Goal: Task Accomplishment & Management: Use online tool/utility

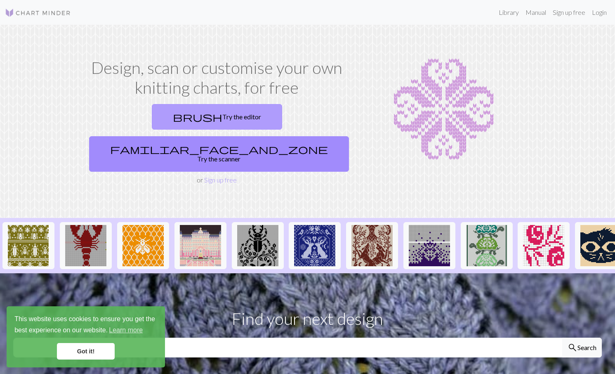
click at [158, 114] on link "brush Try the editor" at bounding box center [217, 117] width 130 height 26
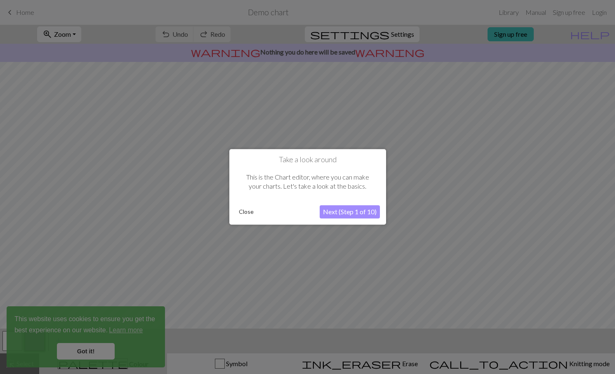
click at [336, 213] on button "Next (Step 1 of 10)" at bounding box center [350, 211] width 60 height 13
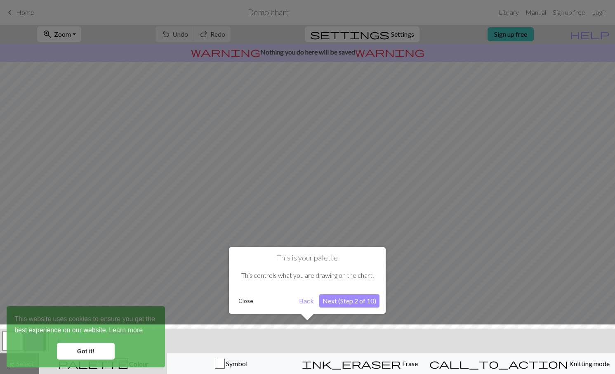
click at [365, 305] on button "Next (Step 2 of 10)" at bounding box center [349, 300] width 60 height 13
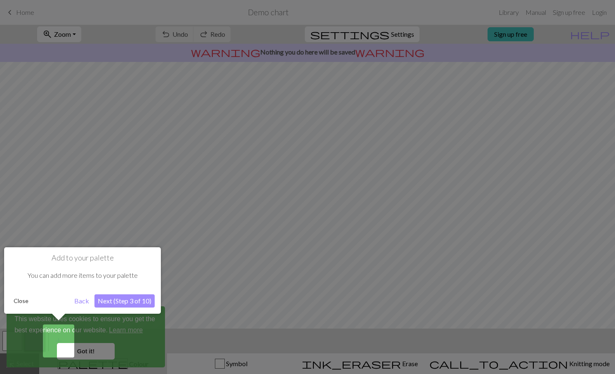
click at [128, 304] on button "Next (Step 3 of 10)" at bounding box center [124, 300] width 60 height 13
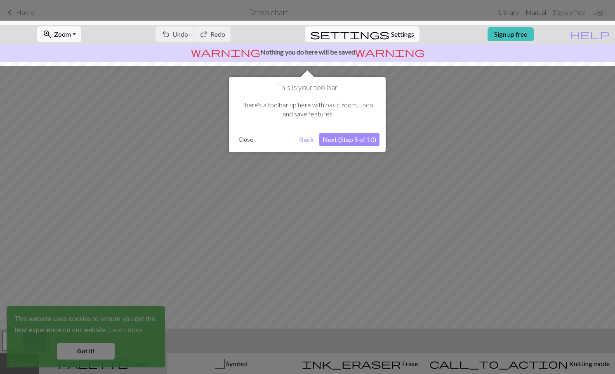
click at [341, 141] on button "Next (Step 5 of 10)" at bounding box center [349, 139] width 60 height 13
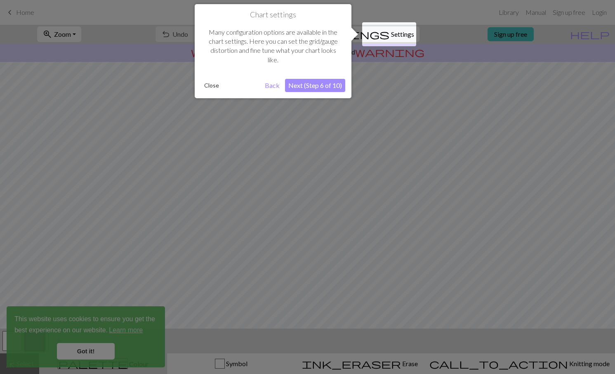
click at [326, 91] on button "Next (Step 6 of 10)" at bounding box center [315, 85] width 60 height 13
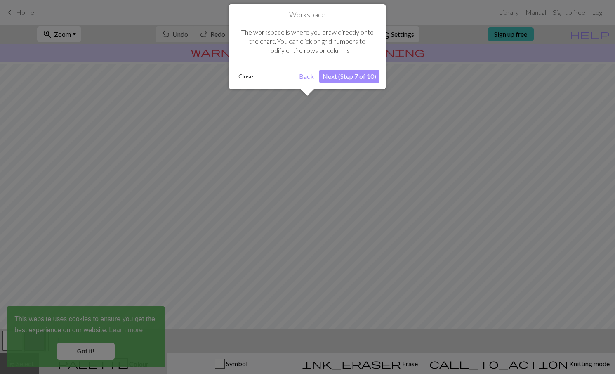
scroll to position [35, 0]
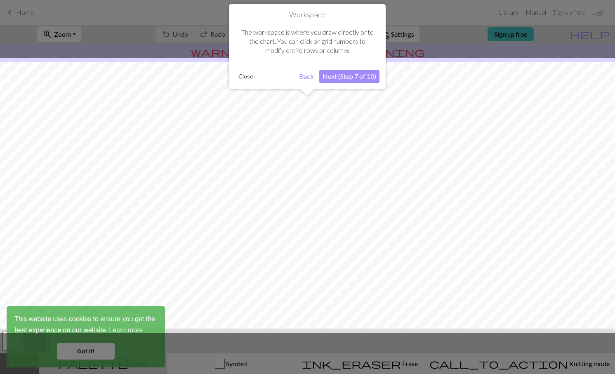
click at [345, 79] on button "Next (Step 7 of 10)" at bounding box center [349, 76] width 60 height 13
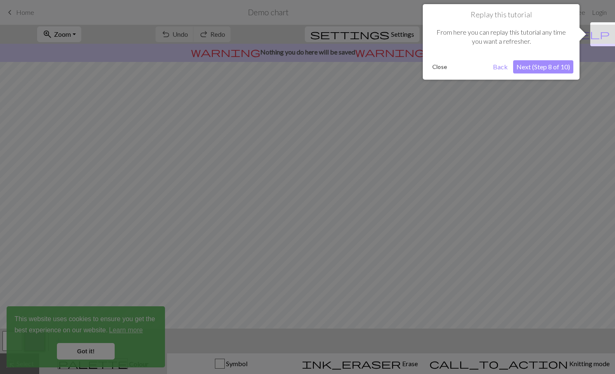
click at [536, 66] on button "Next (Step 8 of 10)" at bounding box center [543, 66] width 60 height 13
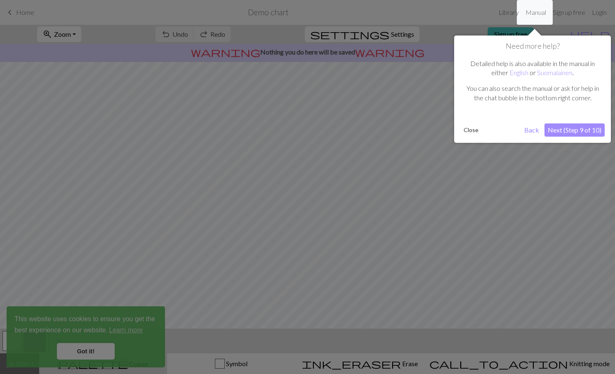
click at [566, 128] on button "Next (Step 9 of 10)" at bounding box center [574, 129] width 60 height 13
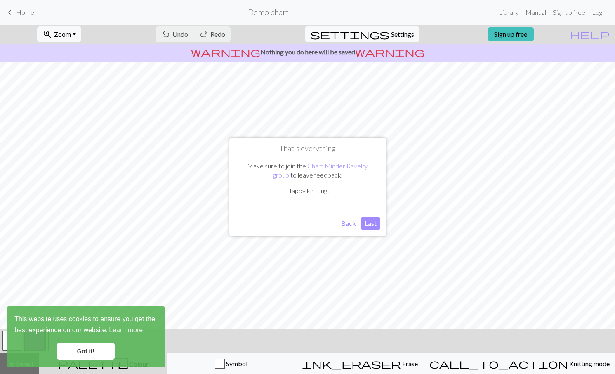
click at [373, 223] on button "Last" at bounding box center [370, 222] width 19 height 13
click at [96, 352] on link "Got it!" at bounding box center [86, 351] width 58 height 16
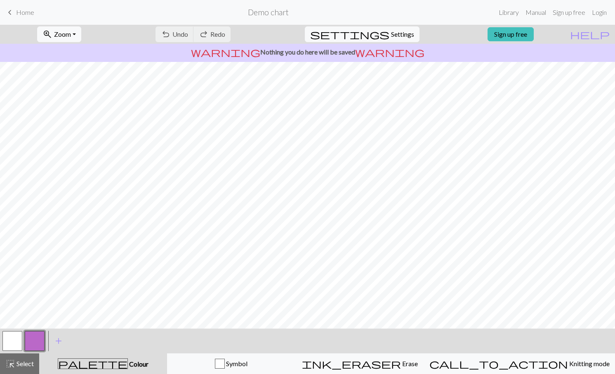
scroll to position [0, 0]
click at [19, 13] on span "Home" at bounding box center [25, 12] width 18 height 8
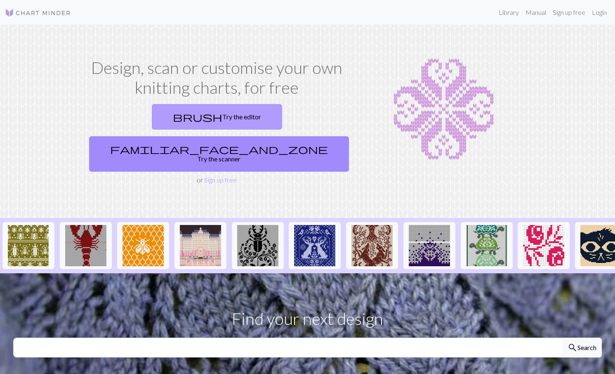
click at [155, 108] on link "brush Try the editor" at bounding box center [217, 117] width 130 height 26
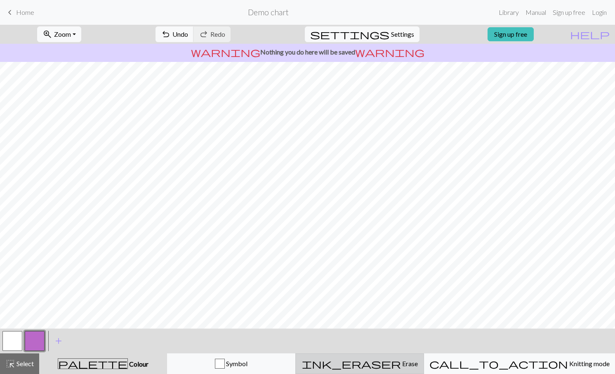
click at [404, 360] on span "Erase" at bounding box center [409, 363] width 17 height 8
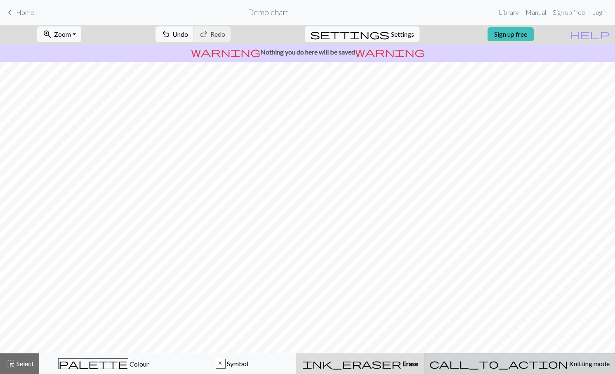
click at [568, 365] on span "Knitting mode" at bounding box center [589, 363] width 42 height 8
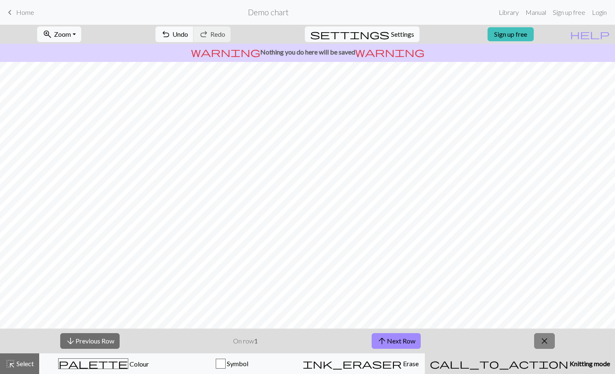
click at [543, 343] on span "close" at bounding box center [544, 341] width 10 height 12
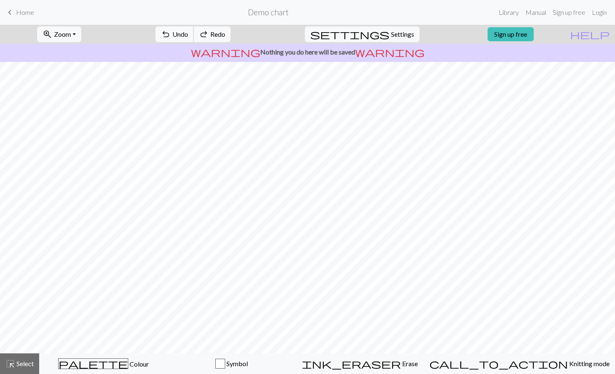
click at [188, 35] on span "Undo" at bounding box center [180, 34] width 16 height 8
click at [211, 35] on div "undo Undo Undo redo Redo Redo" at bounding box center [192, 34] width 87 height 19
click at [209, 33] on span "redo" at bounding box center [204, 34] width 10 height 12
click at [275, 11] on h2 "Demo chart" at bounding box center [268, 11] width 41 height 9
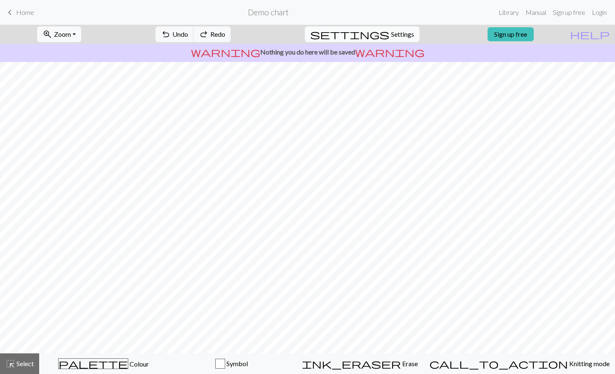
click at [400, 34] on span "Settings" at bounding box center [402, 34] width 23 height 10
select select "aran"
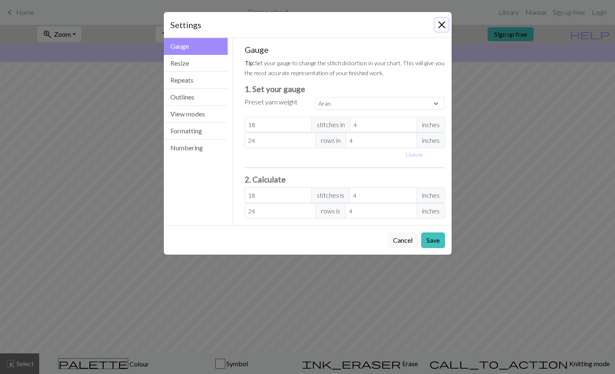
click at [441, 25] on button "Close" at bounding box center [441, 24] width 13 height 13
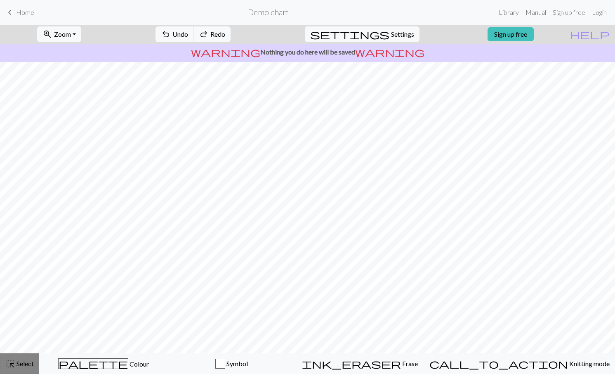
click at [24, 363] on span "Select" at bounding box center [24, 363] width 19 height 8
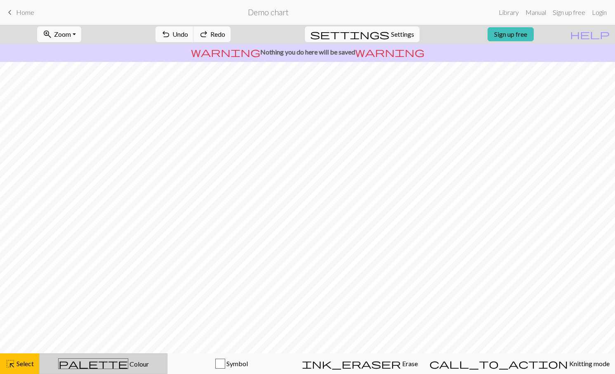
click at [103, 360] on span "palette" at bounding box center [93, 363] width 69 height 12
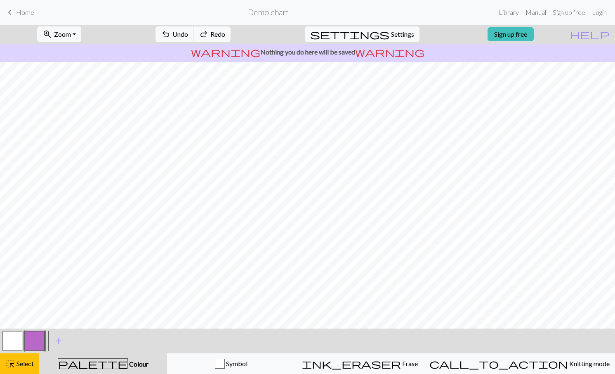
click at [103, 360] on span "palette" at bounding box center [92, 363] width 69 height 12
click at [237, 359] on div "Symbol" at bounding box center [231, 363] width 118 height 10
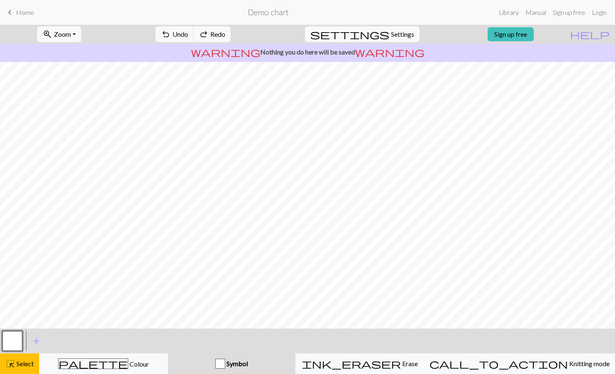
click at [248, 359] on span "Symbol" at bounding box center [236, 363] width 23 height 8
click at [225, 364] on div "button" at bounding box center [220, 363] width 10 height 10
click at [401, 359] on span "Erase" at bounding box center [409, 363] width 17 height 8
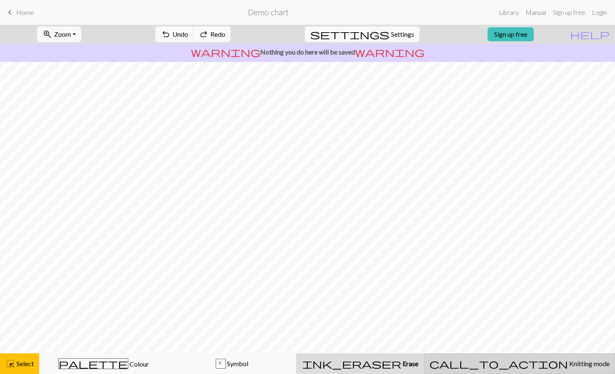
click at [512, 360] on div "call_to_action Knitting mode Knitting mode" at bounding box center [519, 363] width 180 height 10
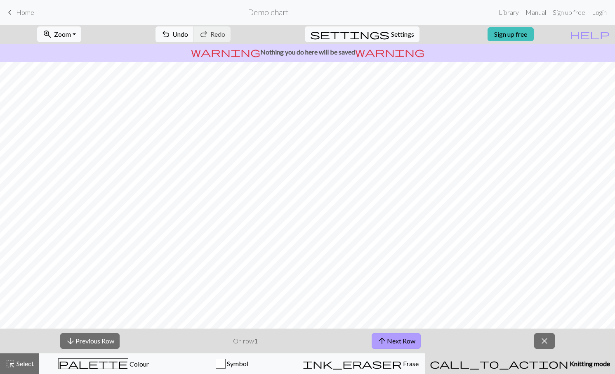
click at [410, 338] on button "arrow_upward Next Row" at bounding box center [395, 341] width 49 height 16
click at [91, 344] on button "arrow_downward Previous Row" at bounding box center [89, 341] width 59 height 16
click at [388, 340] on button "arrow_upward Next Row" at bounding box center [395, 341] width 49 height 16
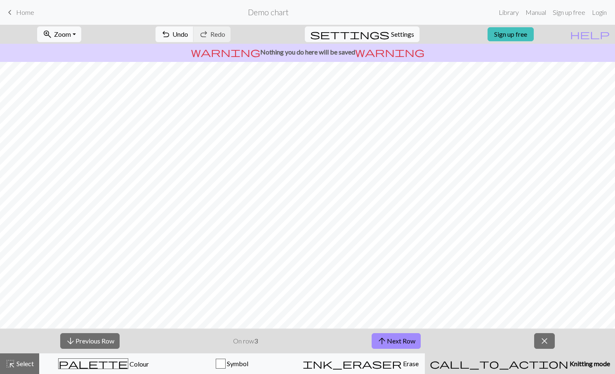
click at [325, 55] on p "warning Nothing you do here will be saved warning" at bounding box center [307, 52] width 608 height 10
click at [508, 14] on link "Library" at bounding box center [508, 12] width 27 height 16
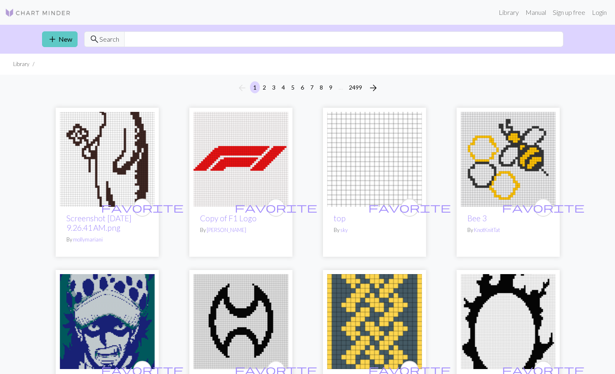
click at [61, 43] on link "add New" at bounding box center [59, 39] width 35 height 16
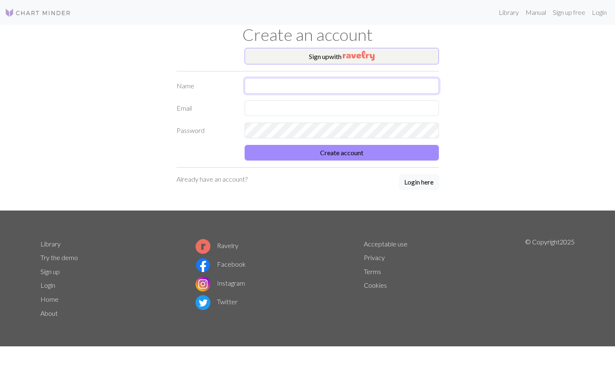
click at [320, 88] on input "text" at bounding box center [341, 86] width 194 height 16
type input "[PERSON_NAME]"
click at [301, 114] on input "text" at bounding box center [341, 108] width 194 height 16
type input "[EMAIL_ADDRESS][DOMAIN_NAME]"
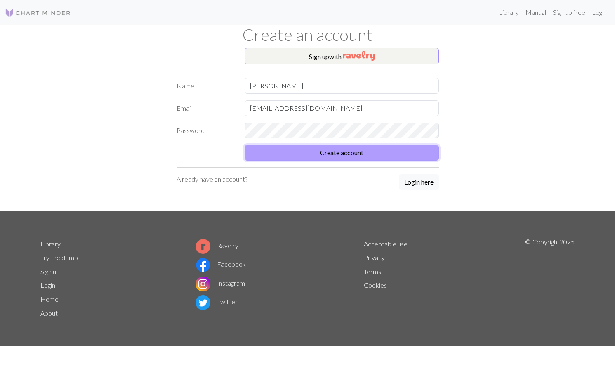
click at [329, 157] on button "Create account" at bounding box center [341, 153] width 194 height 16
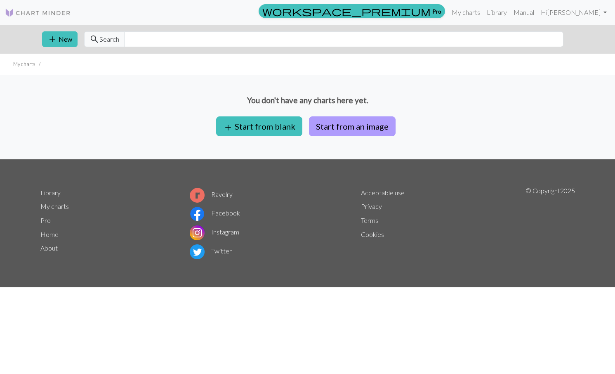
click at [359, 131] on button "Start from an image" at bounding box center [352, 126] width 87 height 20
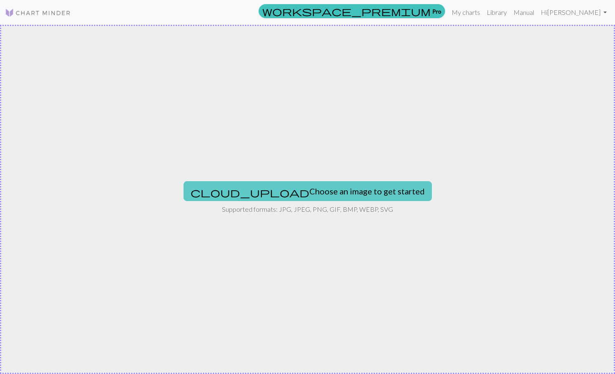
click at [323, 191] on button "cloud_upload Choose an image to get started" at bounding box center [307, 191] width 248 height 20
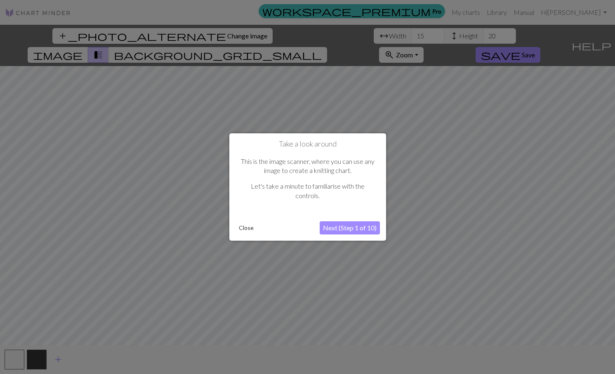
click at [244, 228] on button "Close" at bounding box center [245, 227] width 21 height 12
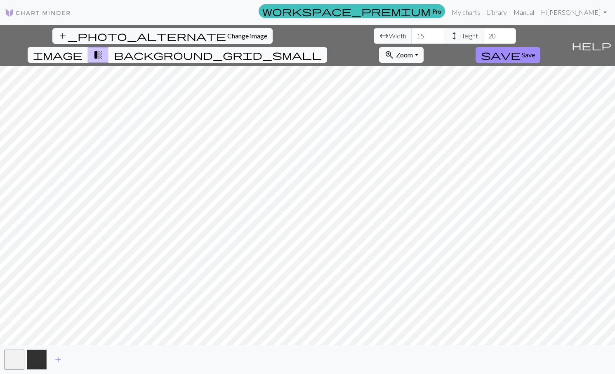
click at [322, 49] on span "background_grid_small" at bounding box center [218, 55] width 208 height 12
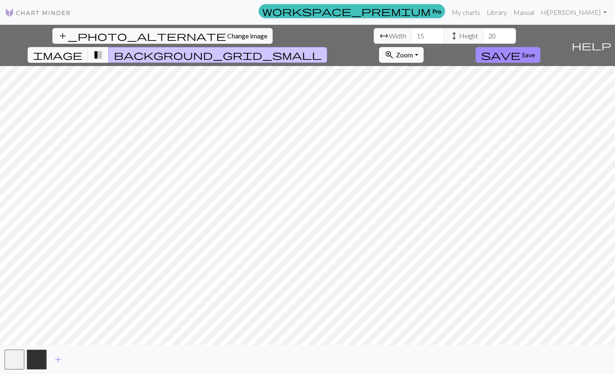
click at [103, 49] on span "transition_fade" at bounding box center [98, 55] width 10 height 12
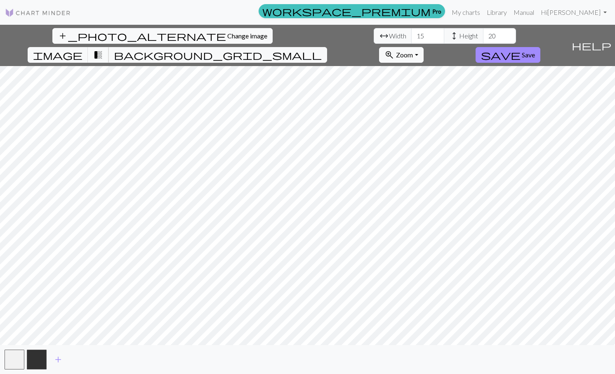
click at [103, 49] on span "transition_fade" at bounding box center [98, 55] width 10 height 12
click at [483, 33] on input "21" at bounding box center [499, 36] width 33 height 16
click at [483, 33] on input "22" at bounding box center [499, 36] width 33 height 16
click at [483, 33] on input "23" at bounding box center [499, 36] width 33 height 16
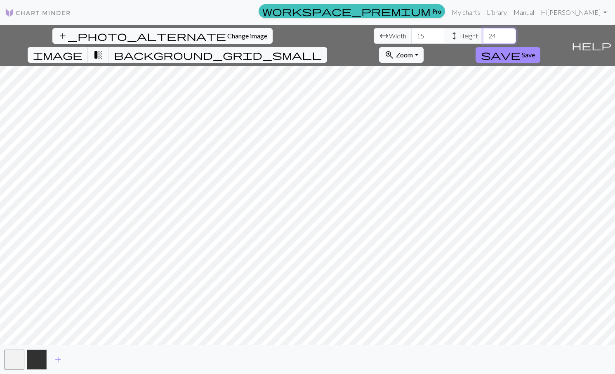
click at [483, 33] on input "24" at bounding box center [499, 36] width 33 height 16
click at [483, 33] on input "25" at bounding box center [499, 36] width 33 height 16
click at [483, 33] on input "26" at bounding box center [499, 36] width 33 height 16
click at [483, 33] on input "27" at bounding box center [499, 36] width 33 height 16
click at [483, 33] on input "28" at bounding box center [499, 36] width 33 height 16
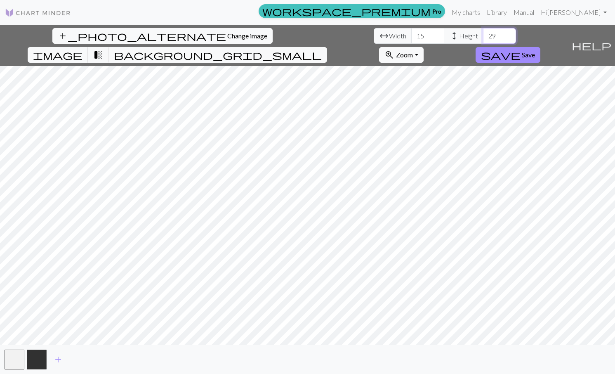
click at [483, 33] on input "29" at bounding box center [499, 36] width 33 height 16
click at [483, 33] on input "30" at bounding box center [499, 36] width 33 height 16
click at [483, 33] on input "31" at bounding box center [499, 36] width 33 height 16
click at [483, 33] on input "32" at bounding box center [499, 36] width 33 height 16
click at [483, 33] on input "33" at bounding box center [499, 36] width 33 height 16
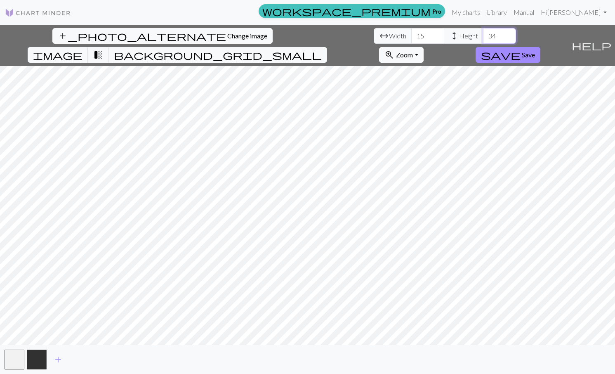
click at [483, 33] on input "34" at bounding box center [499, 36] width 33 height 16
click at [483, 33] on input "35" at bounding box center [499, 36] width 33 height 16
type input "36"
click at [483, 33] on input "36" at bounding box center [499, 36] width 33 height 16
click at [411, 33] on input "16" at bounding box center [427, 36] width 33 height 16
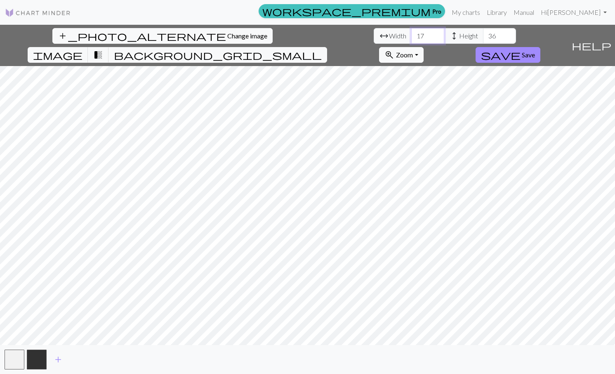
click at [411, 33] on input "17" at bounding box center [427, 36] width 33 height 16
click at [411, 33] on input "18" at bounding box center [427, 36] width 33 height 16
click at [411, 33] on input "19" at bounding box center [427, 36] width 33 height 16
click at [411, 33] on input "20" at bounding box center [427, 36] width 33 height 16
click at [411, 33] on input "21" at bounding box center [427, 36] width 33 height 16
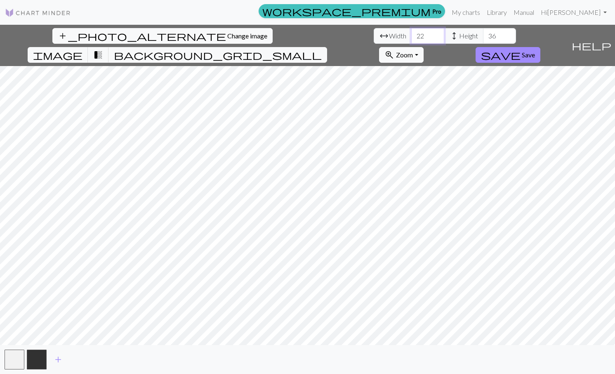
click at [411, 33] on input "22" at bounding box center [427, 36] width 33 height 16
click at [411, 33] on input "23" at bounding box center [427, 36] width 33 height 16
click at [411, 33] on input "24" at bounding box center [427, 36] width 33 height 16
click at [411, 33] on input "25" at bounding box center [427, 36] width 33 height 16
click at [411, 33] on input "26" at bounding box center [427, 36] width 33 height 16
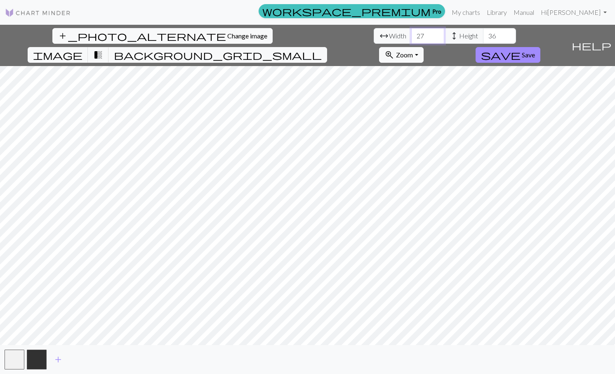
click at [411, 33] on input "27" at bounding box center [427, 36] width 33 height 16
click at [411, 33] on input "28" at bounding box center [427, 36] width 33 height 16
click at [411, 33] on input "29" at bounding box center [427, 36] width 33 height 16
click at [411, 33] on input "30" at bounding box center [427, 36] width 33 height 16
click at [411, 33] on input "31" at bounding box center [427, 36] width 33 height 16
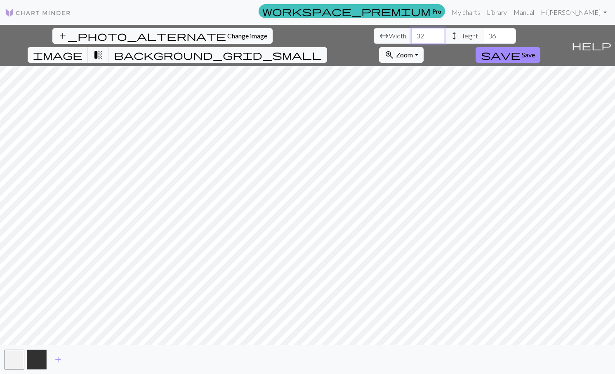
click at [411, 33] on input "32" at bounding box center [427, 36] width 33 height 16
click at [411, 33] on input "33" at bounding box center [427, 36] width 33 height 16
click at [411, 33] on input "34" at bounding box center [427, 36] width 33 height 16
click at [411, 33] on input "35" at bounding box center [427, 36] width 33 height 16
click at [411, 33] on input "36" at bounding box center [427, 36] width 33 height 16
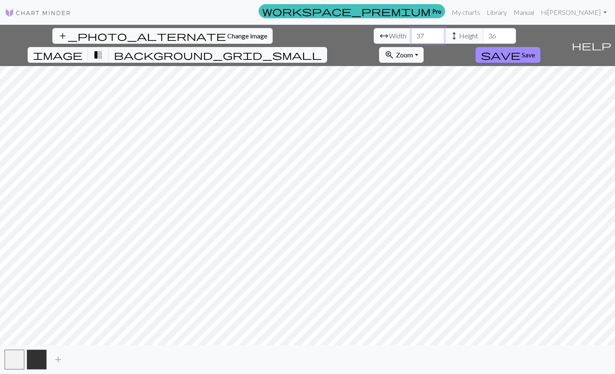
click at [411, 33] on input "37" at bounding box center [427, 36] width 33 height 16
click at [411, 33] on input "38" at bounding box center [427, 36] width 33 height 16
click at [411, 33] on input "39" at bounding box center [427, 36] width 33 height 16
click at [411, 33] on input "40" at bounding box center [427, 36] width 33 height 16
click at [411, 33] on input "41" at bounding box center [427, 36] width 33 height 16
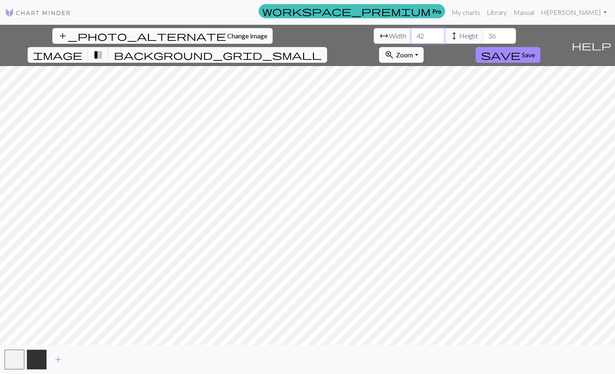
click at [411, 33] on input "42" at bounding box center [427, 36] width 33 height 16
click at [411, 33] on input "43" at bounding box center [427, 36] width 33 height 16
click at [411, 33] on input "44" at bounding box center [427, 36] width 33 height 16
click at [411, 33] on input "45" at bounding box center [427, 36] width 33 height 16
click at [411, 33] on input "46" at bounding box center [427, 36] width 33 height 16
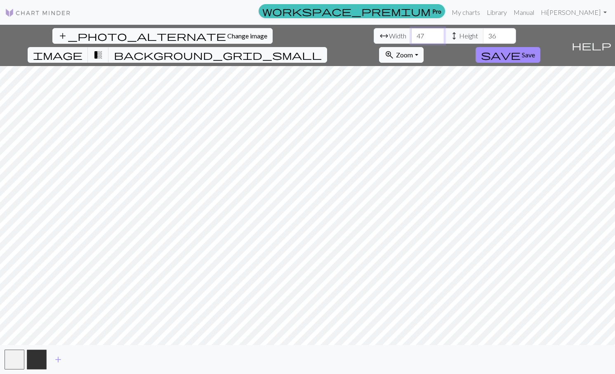
click at [411, 33] on input "47" at bounding box center [427, 36] width 33 height 16
click at [411, 33] on input "48" at bounding box center [427, 36] width 33 height 16
type input "49"
click at [411, 33] on input "49" at bounding box center [427, 36] width 33 height 16
click at [483, 33] on input "37" at bounding box center [499, 36] width 33 height 16
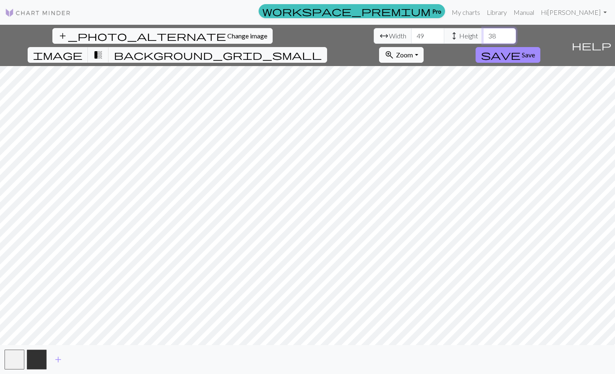
click at [483, 33] on input "38" at bounding box center [499, 36] width 33 height 16
click at [483, 33] on input "39" at bounding box center [499, 36] width 33 height 16
click at [483, 33] on input "40" at bounding box center [499, 36] width 33 height 16
click at [483, 33] on input "41" at bounding box center [499, 36] width 33 height 16
click at [483, 33] on input "42" at bounding box center [499, 36] width 33 height 16
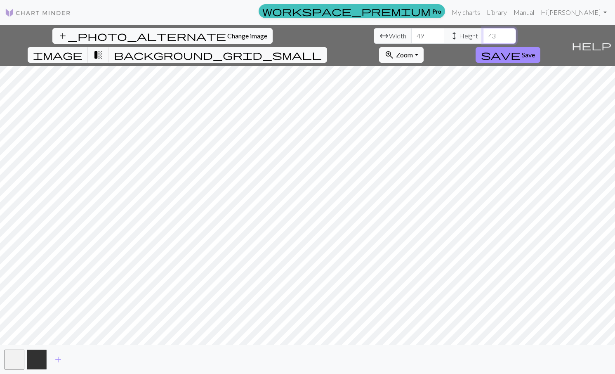
click at [483, 33] on input "43" at bounding box center [499, 36] width 33 height 16
click at [483, 33] on input "44" at bounding box center [499, 36] width 33 height 16
click at [483, 33] on input "45" at bounding box center [499, 36] width 33 height 16
click at [483, 33] on input "46" at bounding box center [499, 36] width 33 height 16
click at [483, 33] on input "47" at bounding box center [499, 36] width 33 height 16
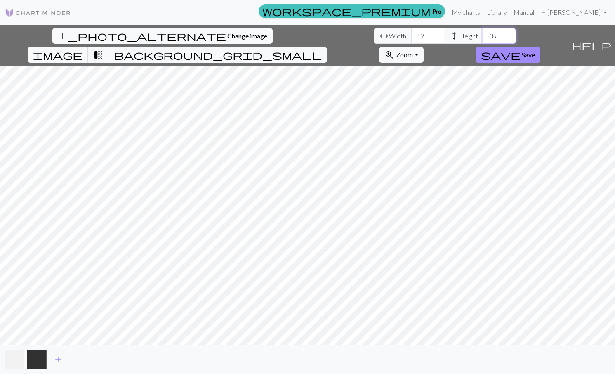
click at [483, 33] on input "48" at bounding box center [499, 36] width 33 height 16
click at [483, 33] on input "49" at bounding box center [499, 36] width 33 height 16
click at [483, 33] on input "50" at bounding box center [499, 36] width 33 height 16
click at [483, 33] on input "51" at bounding box center [499, 36] width 33 height 16
click at [483, 33] on input "52" at bounding box center [499, 36] width 33 height 16
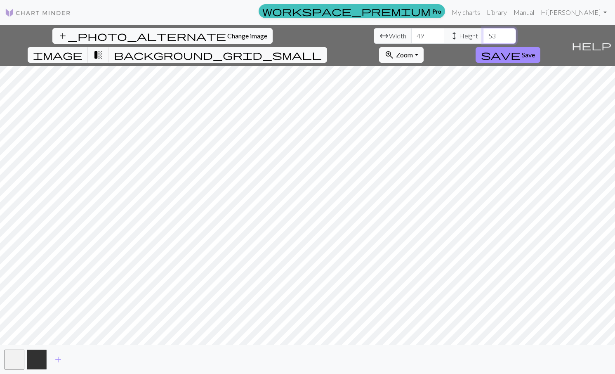
click at [483, 33] on input "53" at bounding box center [499, 36] width 33 height 16
click at [483, 33] on input "54" at bounding box center [499, 36] width 33 height 16
click at [483, 33] on input "55" at bounding box center [499, 36] width 33 height 16
click at [483, 33] on input "56" at bounding box center [499, 36] width 33 height 16
click at [483, 33] on input "57" at bounding box center [499, 36] width 33 height 16
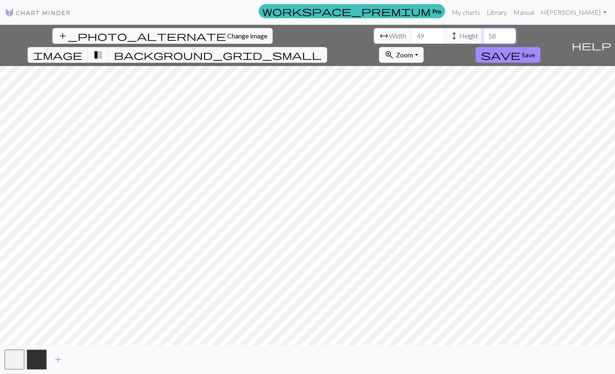
click at [483, 33] on input "58" at bounding box center [499, 36] width 33 height 16
click at [483, 33] on input "59" at bounding box center [499, 36] width 33 height 16
click at [483, 33] on input "60" at bounding box center [499, 36] width 33 height 16
click at [483, 33] on input "61" at bounding box center [499, 36] width 33 height 16
click at [483, 33] on input "62" at bounding box center [499, 36] width 33 height 16
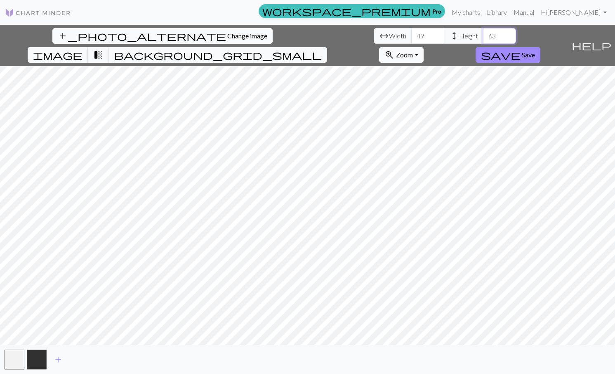
click at [483, 33] on input "63" at bounding box center [499, 36] width 33 height 16
click at [483, 33] on input "64" at bounding box center [499, 36] width 33 height 16
click at [483, 33] on input "65" at bounding box center [499, 36] width 33 height 16
click at [483, 33] on input "66" at bounding box center [499, 36] width 33 height 16
click at [483, 33] on input "67" at bounding box center [499, 36] width 33 height 16
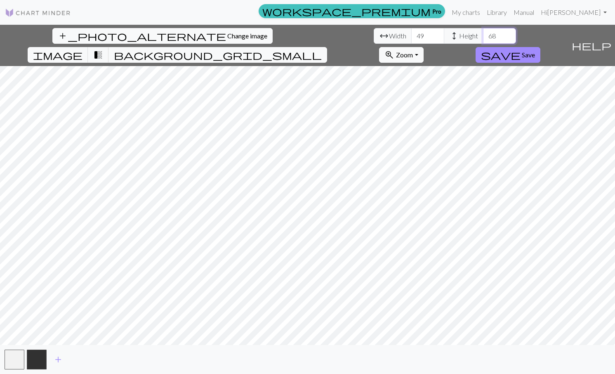
type input "68"
click at [483, 33] on input "68" at bounding box center [499, 36] width 33 height 16
click at [411, 33] on input "50" at bounding box center [427, 36] width 33 height 16
click at [411, 33] on input "51" at bounding box center [427, 36] width 33 height 16
click at [411, 33] on input "52" at bounding box center [427, 36] width 33 height 16
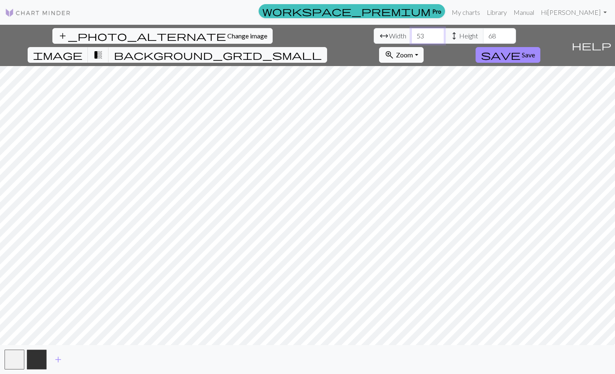
click at [411, 33] on input "53" at bounding box center [427, 36] width 33 height 16
click at [411, 33] on input "54" at bounding box center [427, 36] width 33 height 16
click at [411, 33] on input "55" at bounding box center [427, 36] width 33 height 16
click at [411, 33] on input "56" at bounding box center [427, 36] width 33 height 16
click at [411, 33] on input "57" at bounding box center [427, 36] width 33 height 16
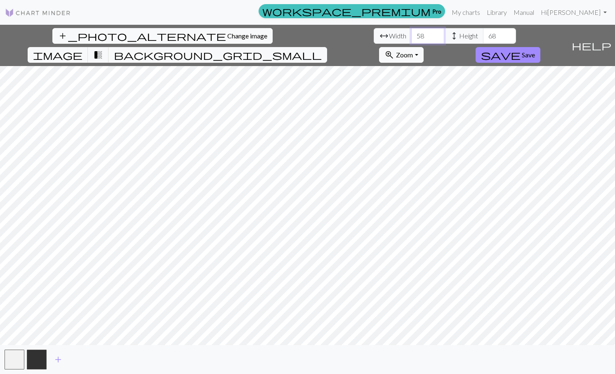
click at [411, 33] on input "58" at bounding box center [427, 36] width 33 height 16
click at [411, 33] on input "59" at bounding box center [427, 36] width 33 height 16
click at [411, 33] on input "60" at bounding box center [427, 36] width 33 height 16
click at [411, 33] on input "61" at bounding box center [427, 36] width 33 height 16
click at [411, 33] on input "62" at bounding box center [427, 36] width 33 height 16
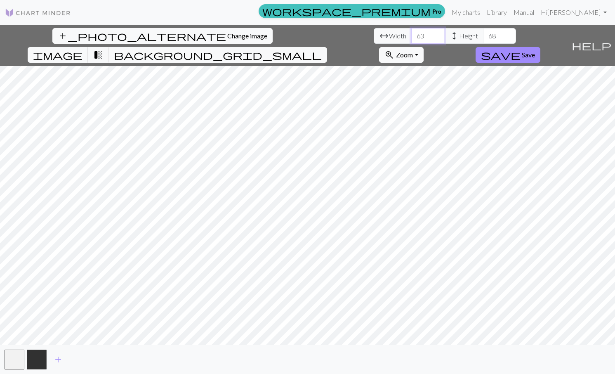
click at [411, 33] on input "63" at bounding box center [427, 36] width 33 height 16
click at [411, 33] on input "64" at bounding box center [427, 36] width 33 height 16
click at [411, 33] on input "65" at bounding box center [427, 36] width 33 height 16
click at [411, 33] on input "66" at bounding box center [427, 36] width 33 height 16
click at [411, 33] on input "67" at bounding box center [427, 36] width 33 height 16
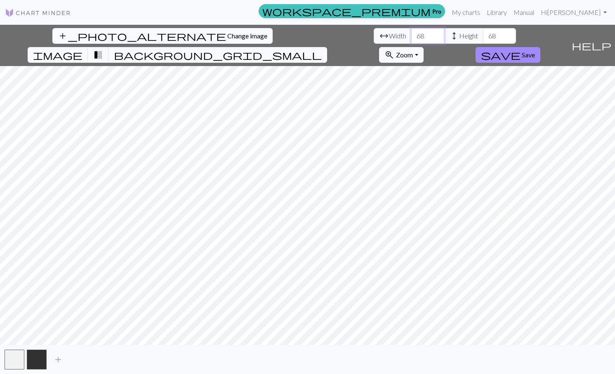
click at [411, 33] on input "68" at bounding box center [427, 36] width 33 height 16
click at [411, 33] on input "69" at bounding box center [427, 36] width 33 height 16
click at [411, 33] on input "70" at bounding box center [427, 36] width 33 height 16
click at [411, 33] on input "71" at bounding box center [427, 36] width 33 height 16
click at [411, 33] on input "72" at bounding box center [427, 36] width 33 height 16
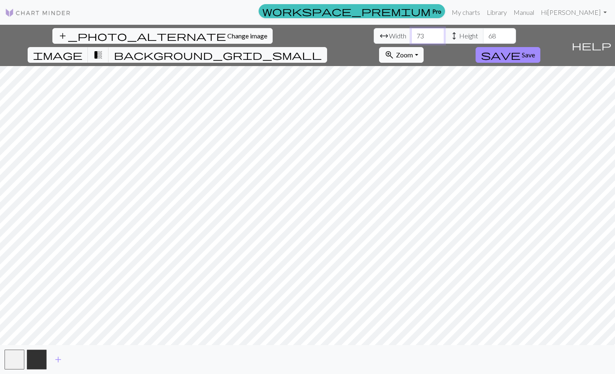
click at [411, 33] on input "73" at bounding box center [427, 36] width 33 height 16
click at [411, 33] on input "74" at bounding box center [427, 36] width 33 height 16
click at [411, 33] on input "75" at bounding box center [427, 36] width 33 height 16
click at [411, 33] on input "76" at bounding box center [427, 36] width 33 height 16
click at [411, 33] on input "77" at bounding box center [427, 36] width 33 height 16
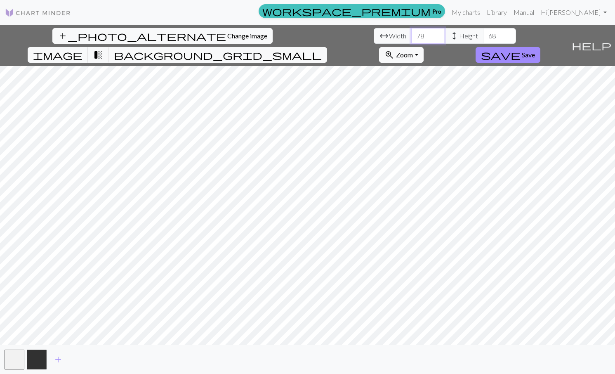
click at [411, 33] on input "78" at bounding box center [427, 36] width 33 height 16
click at [411, 33] on input "79" at bounding box center [427, 36] width 33 height 16
click at [411, 33] on input "80" at bounding box center [427, 36] width 33 height 16
click at [411, 33] on input "81" at bounding box center [427, 36] width 33 height 16
click at [411, 33] on input "82" at bounding box center [427, 36] width 33 height 16
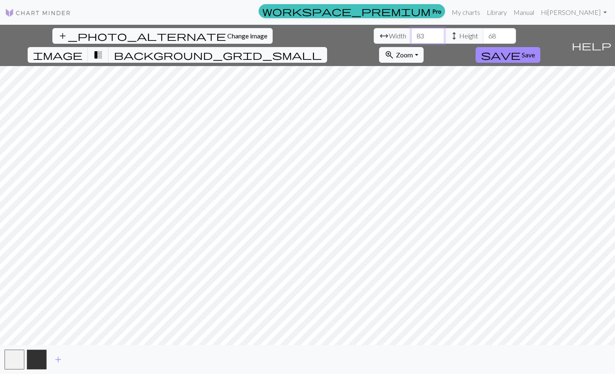
click at [411, 33] on input "83" at bounding box center [427, 36] width 33 height 16
click at [411, 33] on input "84" at bounding box center [427, 36] width 33 height 16
click at [411, 33] on input "85" at bounding box center [427, 36] width 33 height 16
click at [411, 33] on input "86" at bounding box center [427, 36] width 33 height 16
click at [411, 33] on input "87" at bounding box center [427, 36] width 33 height 16
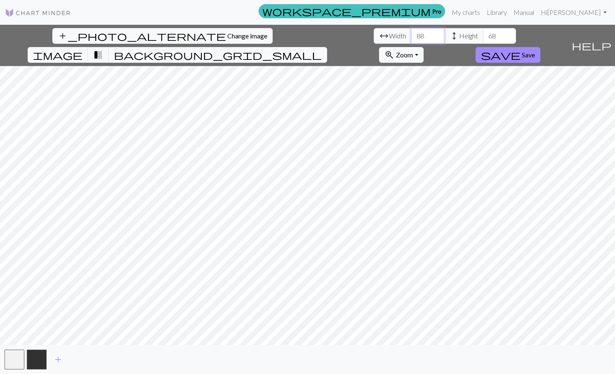
click at [411, 33] on input "88" at bounding box center [427, 36] width 33 height 16
click at [411, 36] on input "88" at bounding box center [427, 36] width 33 height 16
type input "100"
click at [483, 35] on input "68" at bounding box center [499, 36] width 33 height 16
type input "100"
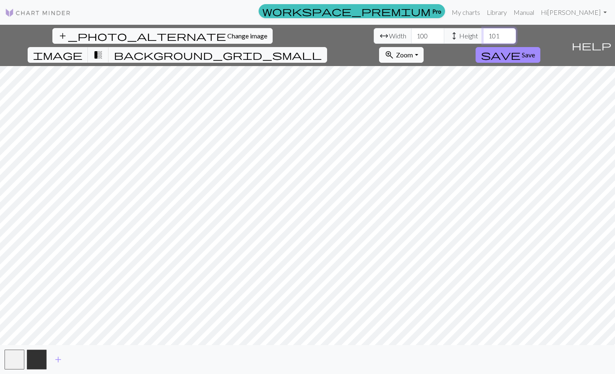
click at [483, 33] on input "101" at bounding box center [499, 36] width 33 height 16
click at [483, 33] on input "102" at bounding box center [499, 36] width 33 height 16
click at [483, 33] on input "103" at bounding box center [499, 36] width 33 height 16
click at [483, 33] on input "104" at bounding box center [499, 36] width 33 height 16
click at [483, 33] on input "105" at bounding box center [499, 36] width 33 height 16
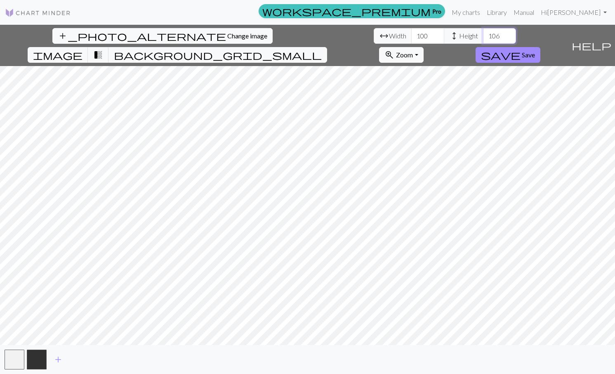
click at [483, 33] on input "106" at bounding box center [499, 36] width 33 height 16
click at [483, 33] on input "107" at bounding box center [499, 36] width 33 height 16
click at [483, 33] on input "108" at bounding box center [499, 36] width 33 height 16
click at [483, 33] on input "109" at bounding box center [499, 36] width 33 height 16
click at [483, 33] on input "110" at bounding box center [499, 36] width 33 height 16
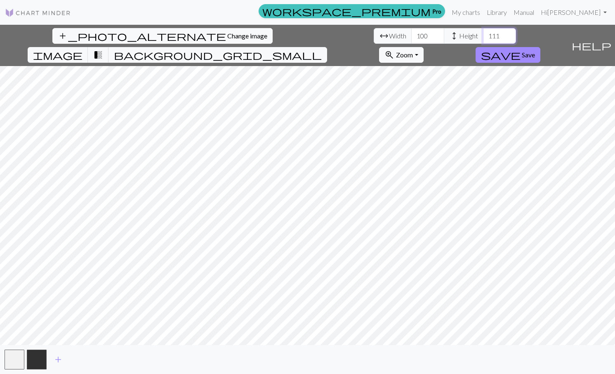
click at [483, 33] on input "111" at bounding box center [499, 36] width 33 height 16
click at [483, 34] on input "111" at bounding box center [499, 36] width 33 height 16
click at [483, 34] on input "112" at bounding box center [499, 36] width 33 height 16
type input "111"
click at [483, 38] on input "111" at bounding box center [499, 36] width 33 height 16
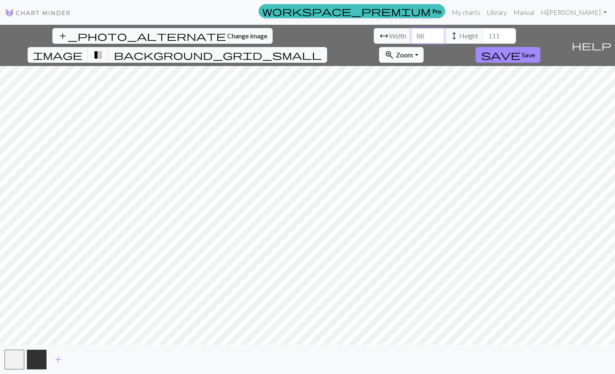
type input "88"
click at [483, 40] on input "110" at bounding box center [499, 36] width 33 height 16
click at [483, 40] on input "109" at bounding box center [499, 36] width 33 height 16
click at [483, 40] on input "108" at bounding box center [499, 36] width 33 height 16
click at [483, 40] on input "107" at bounding box center [499, 36] width 33 height 16
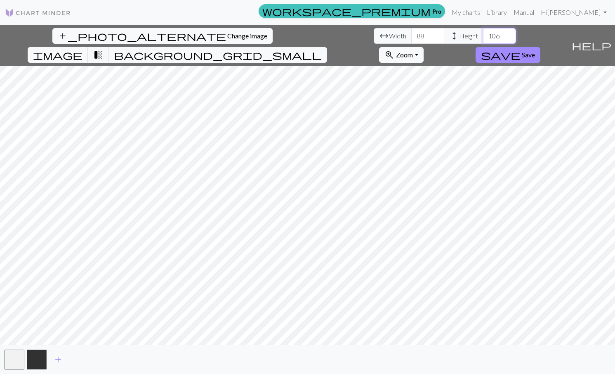
click at [483, 40] on input "106" at bounding box center [499, 36] width 33 height 16
click at [483, 36] on input "106" at bounding box center [499, 36] width 33 height 16
type input "100"
click at [411, 36] on input "87" at bounding box center [427, 36] width 33 height 16
type input "100"
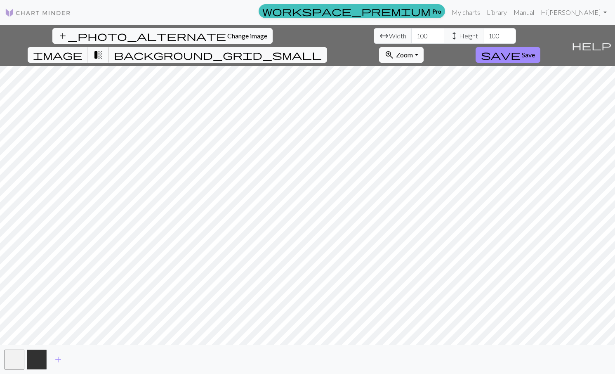
click at [103, 49] on span "transition_fade" at bounding box center [98, 55] width 10 height 12
click at [327, 47] on button "background_grid_small" at bounding box center [217, 55] width 218 height 16
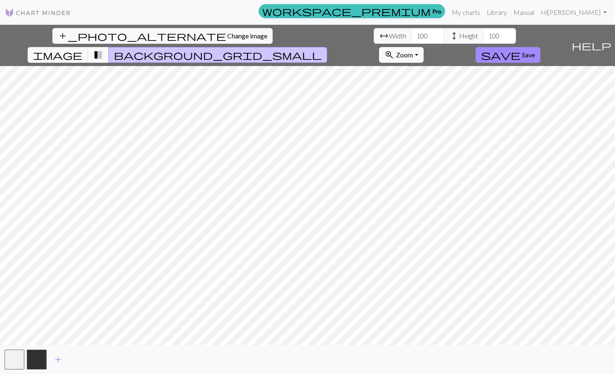
click at [322, 49] on span "background_grid_small" at bounding box center [218, 55] width 208 height 12
click at [82, 49] on span "image" at bounding box center [57, 55] width 49 height 12
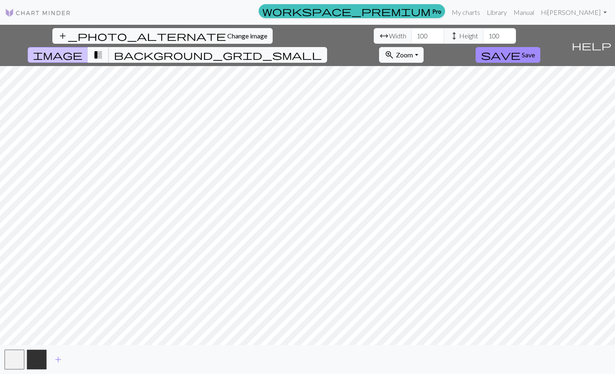
click at [103, 49] on span "transition_fade" at bounding box center [98, 55] width 10 height 12
click at [322, 49] on span "background_grid_small" at bounding box center [218, 55] width 208 height 12
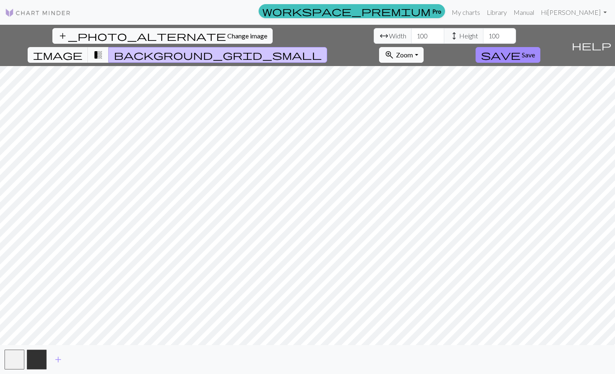
click at [103, 49] on span "transition_fade" at bounding box center [98, 55] width 10 height 12
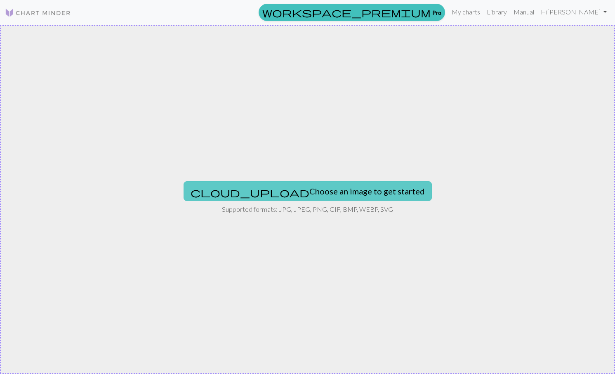
click at [331, 190] on button "cloud_upload Choose an image to get started" at bounding box center [307, 191] width 248 height 20
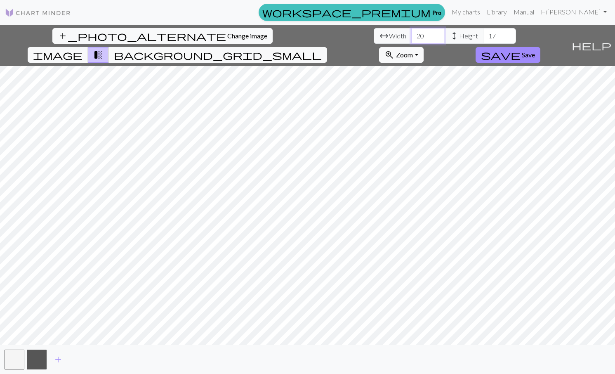
click at [411, 38] on input "20" at bounding box center [427, 36] width 33 height 16
type input "100"
click at [411, 37] on input "100" at bounding box center [427, 36] width 33 height 16
type input "150"
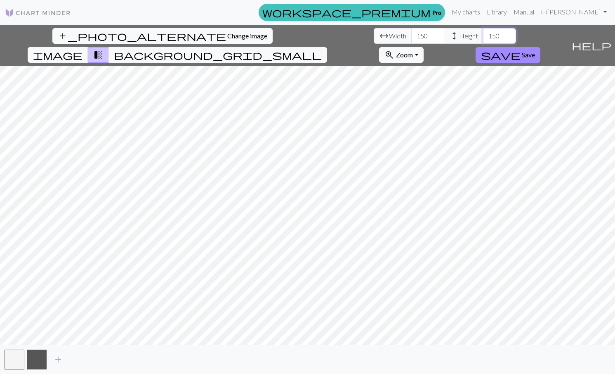
click at [483, 35] on input "150" at bounding box center [499, 36] width 33 height 16
type input "100"
click at [63, 31] on button "add_photo_alternate Change image" at bounding box center [162, 36] width 220 height 16
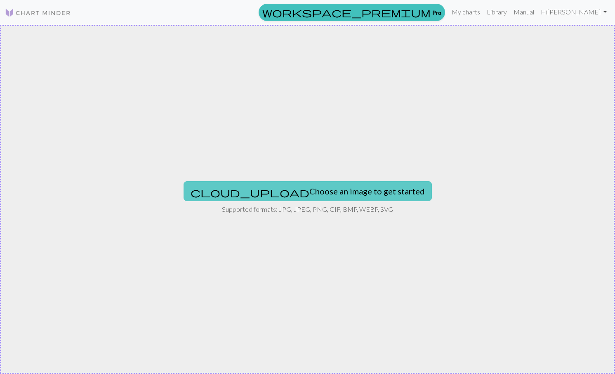
click at [336, 185] on button "cloud_upload Choose an image to get started" at bounding box center [307, 191] width 248 height 20
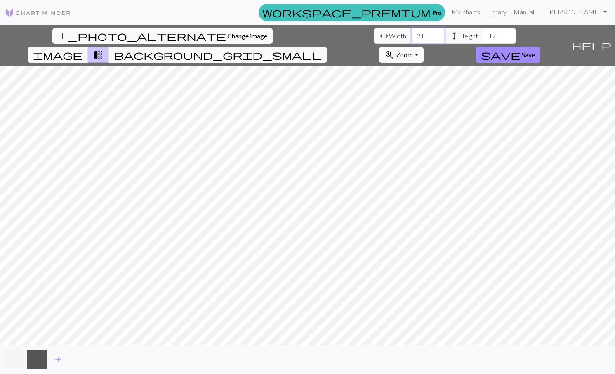
click at [411, 33] on input "21" at bounding box center [427, 36] width 33 height 16
click at [411, 36] on input "21" at bounding box center [427, 36] width 33 height 16
type input "100"
click at [411, 38] on input "100" at bounding box center [427, 36] width 33 height 16
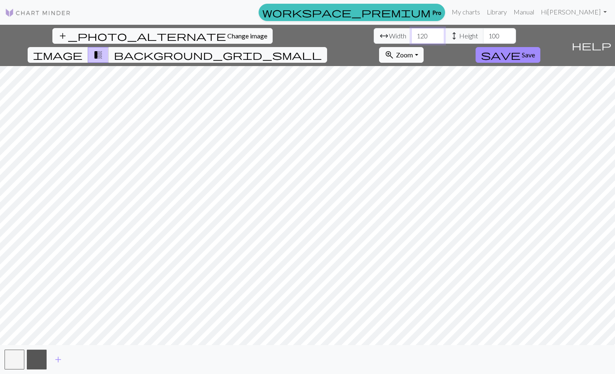
type input "120"
click at [449, 39] on span "height" at bounding box center [454, 36] width 10 height 12
click at [483, 36] on input "120" at bounding box center [499, 36] width 33 height 16
type input "80"
click at [411, 35] on input "120" at bounding box center [427, 36] width 33 height 16
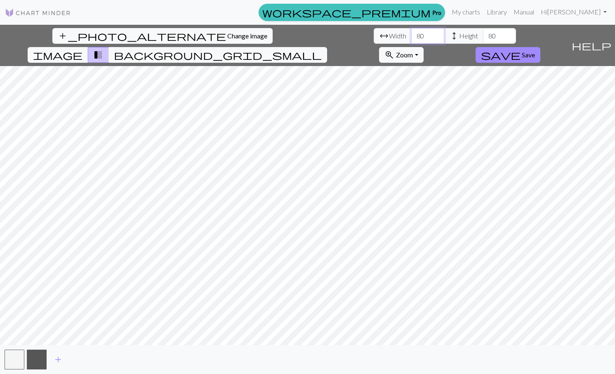
type input "80"
click at [227, 37] on span "Change image" at bounding box center [247, 36] width 40 height 8
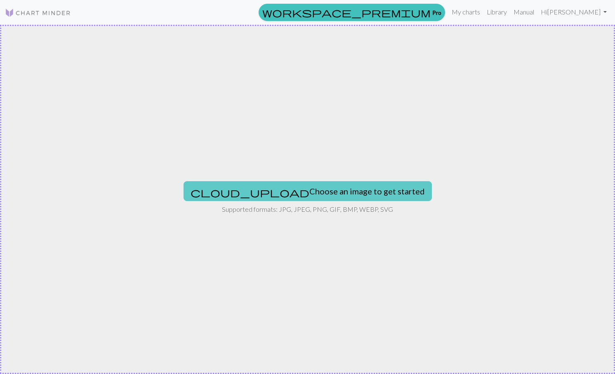
click at [338, 181] on button "cloud_upload Choose an image to get started" at bounding box center [307, 191] width 248 height 20
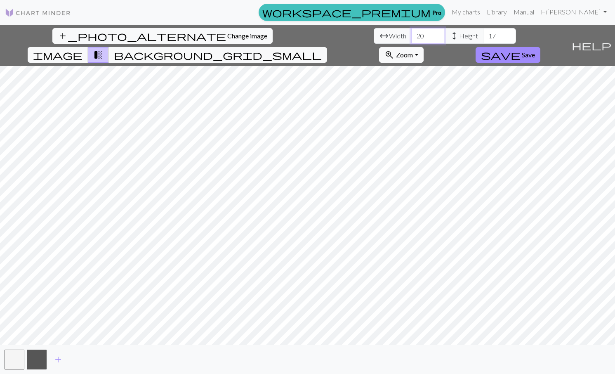
click at [411, 32] on input "20" at bounding box center [427, 36] width 33 height 16
type input "120"
click at [411, 35] on input "120" at bounding box center [427, 36] width 33 height 16
type input "150"
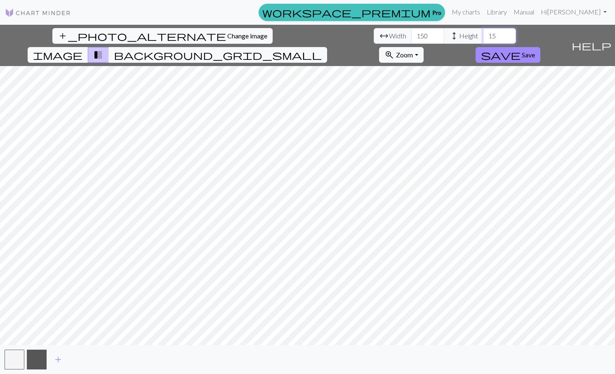
type input "150"
click at [58, 31] on button "add_photo_alternate Change image" at bounding box center [162, 36] width 220 height 16
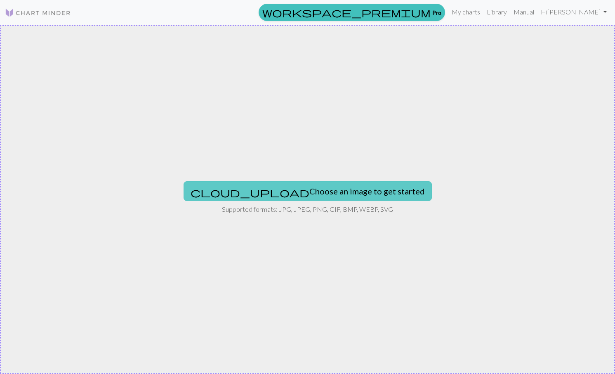
click at [341, 186] on button "cloud_upload Choose an image to get started" at bounding box center [307, 191] width 248 height 20
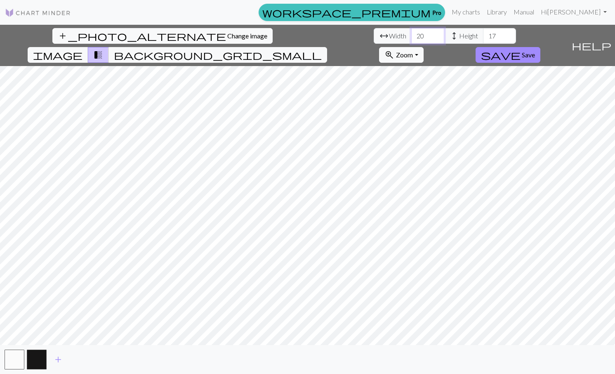
click at [411, 37] on input "20" at bounding box center [427, 36] width 33 height 16
type input "150"
click at [535, 51] on span "Save" at bounding box center [528, 55] width 13 height 8
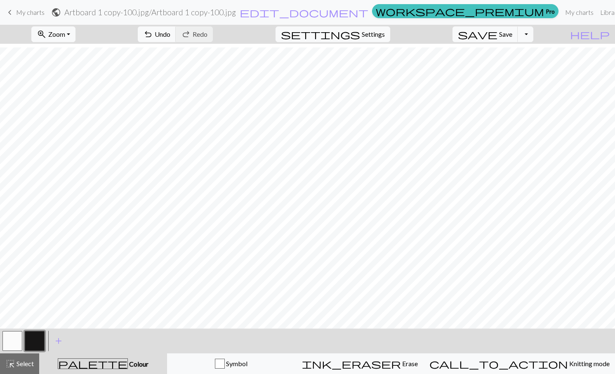
scroll to position [324, 152]
click at [401, 365] on span "Erase" at bounding box center [409, 363] width 17 height 8
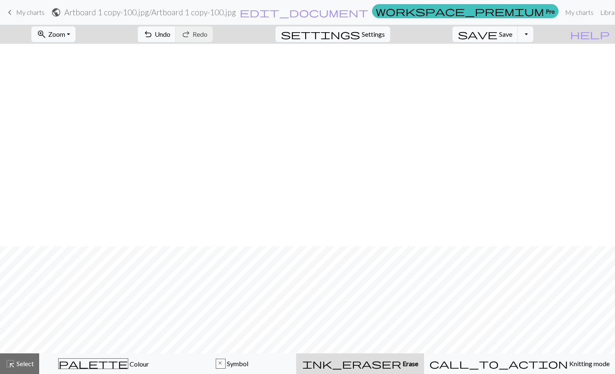
scroll to position [243, 152]
click at [140, 364] on div "palette Colour Colour" at bounding box center [104, 363] width 118 height 11
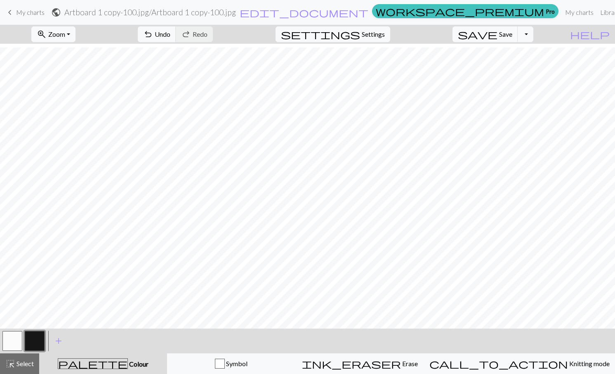
scroll to position [425, 251]
click at [512, 32] on span "Save" at bounding box center [505, 34] width 13 height 8
click at [533, 38] on button "Toggle Dropdown" at bounding box center [525, 34] width 16 height 16
click at [528, 62] on button "save_alt Download" at bounding box center [465, 65] width 136 height 13
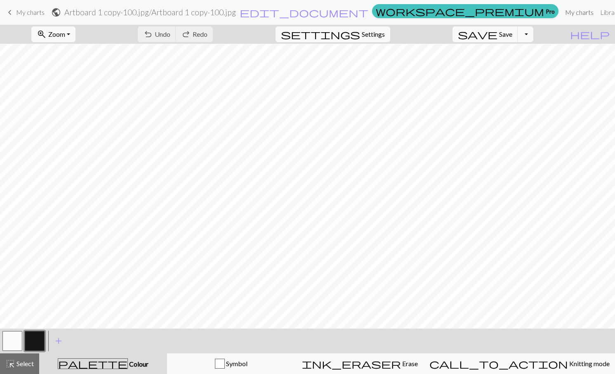
click at [562, 12] on link "My charts" at bounding box center [579, 12] width 35 height 16
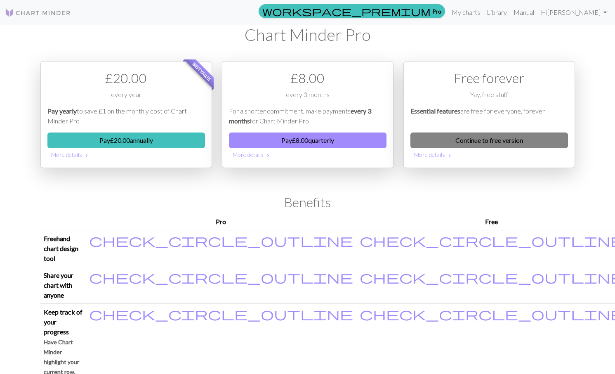
click at [510, 141] on link "Continue to free version" at bounding box center [488, 140] width 157 height 16
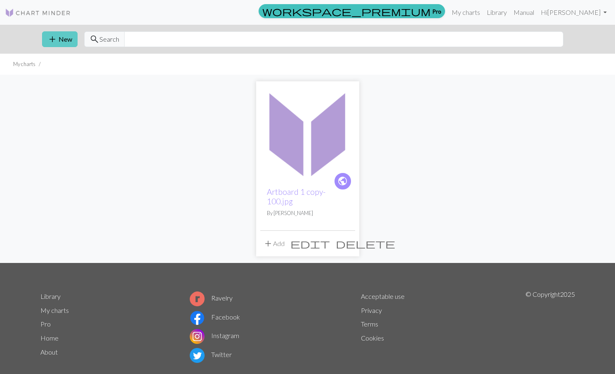
click at [63, 33] on button "add New" at bounding box center [59, 39] width 35 height 16
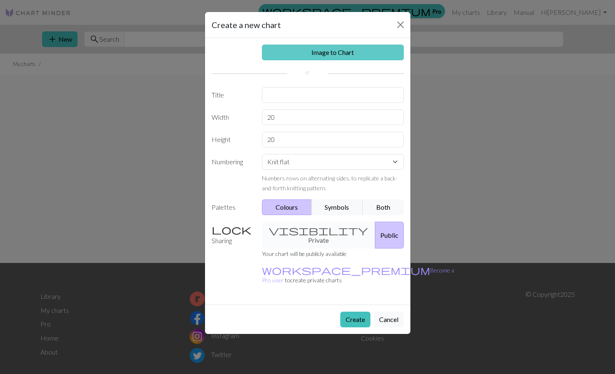
click at [347, 56] on link "Image to Chart" at bounding box center [333, 53] width 142 height 16
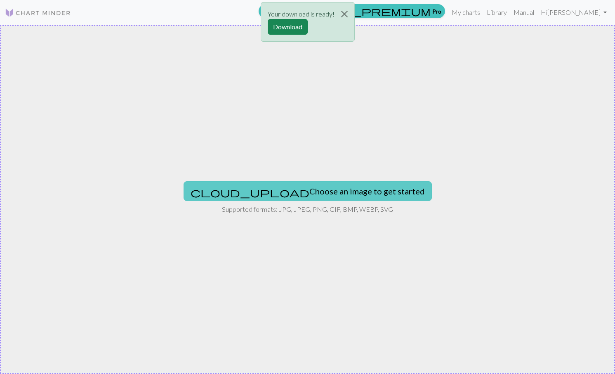
click at [327, 192] on button "cloud_upload Choose an image to get started" at bounding box center [307, 191] width 248 height 20
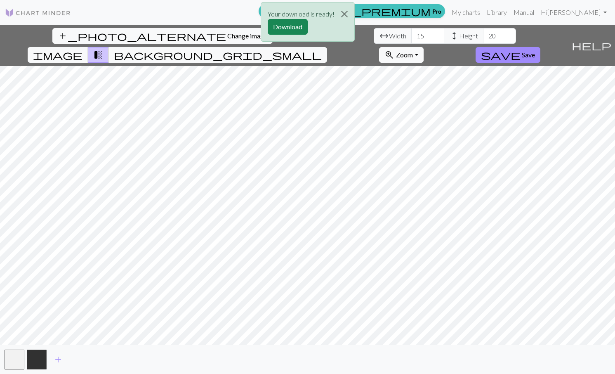
click at [194, 31] on div "Your download is ready! Download" at bounding box center [307, 24] width 615 height 48
click at [186, 40] on div "Your download is ready! Download" at bounding box center [307, 24] width 615 height 48
click at [189, 35] on div "Your download is ready! Download" at bounding box center [307, 24] width 615 height 48
click at [181, 36] on div "Your download is ready! Download" at bounding box center [307, 24] width 615 height 48
click at [345, 13] on button "Close" at bounding box center [344, 13] width 20 height 23
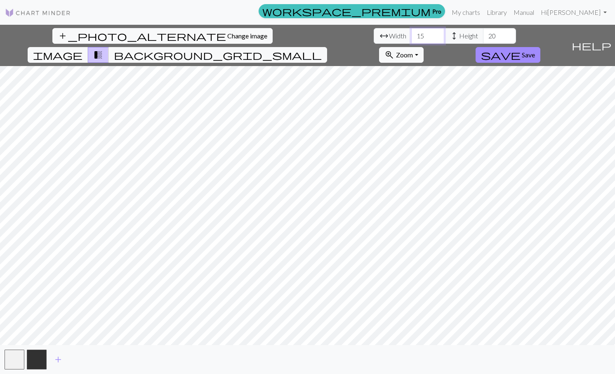
click at [411, 34] on input "15" at bounding box center [427, 36] width 33 height 16
type input "150"
click at [227, 38] on span "Change image" at bounding box center [247, 36] width 40 height 8
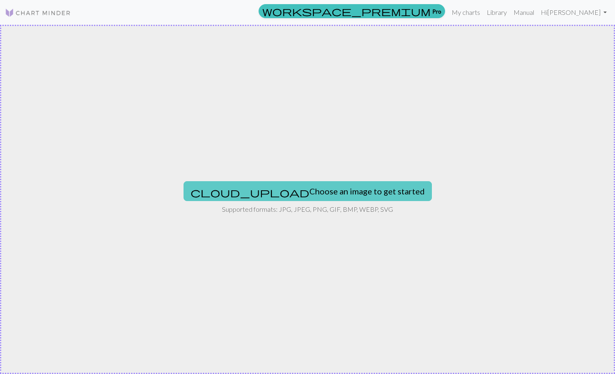
click at [336, 186] on button "cloud_upload Choose an image to get started" at bounding box center [307, 191] width 248 height 20
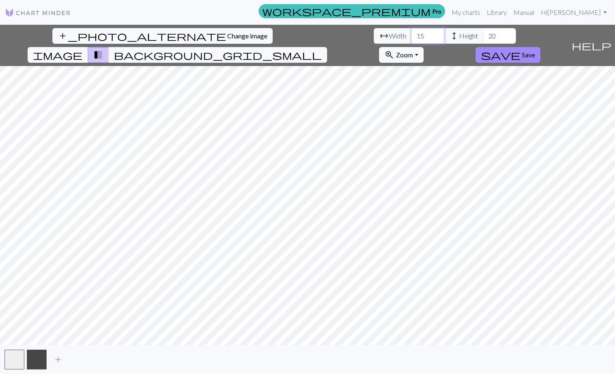
click at [411, 35] on input "15" at bounding box center [427, 36] width 33 height 16
type input "150"
click at [535, 51] on span "Save" at bounding box center [528, 55] width 13 height 8
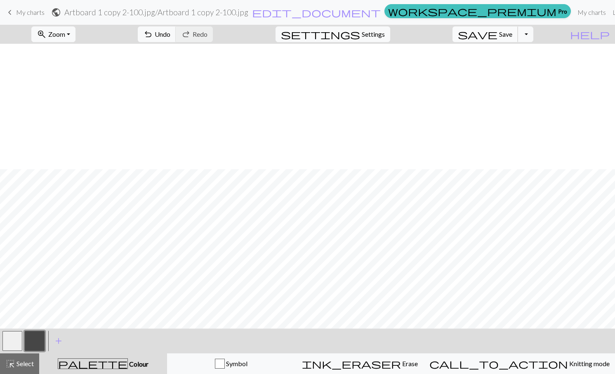
scroll to position [543, 58]
click at [513, 29] on button "save Save Save" at bounding box center [485, 34] width 66 height 16
click at [533, 32] on button "Toggle Dropdown" at bounding box center [525, 34] width 16 height 16
click at [515, 64] on button "save_alt Download" at bounding box center [465, 65] width 136 height 13
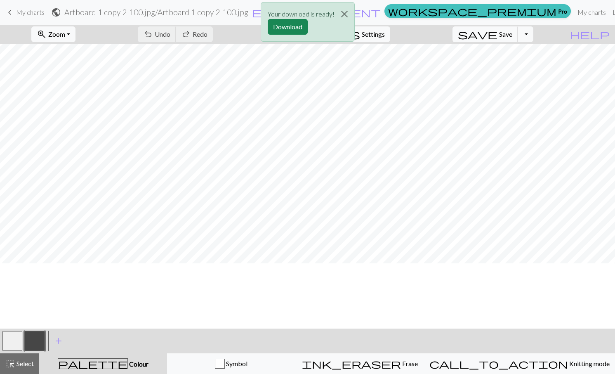
scroll to position [207, 58]
click at [299, 29] on button "Download" at bounding box center [288, 27] width 40 height 16
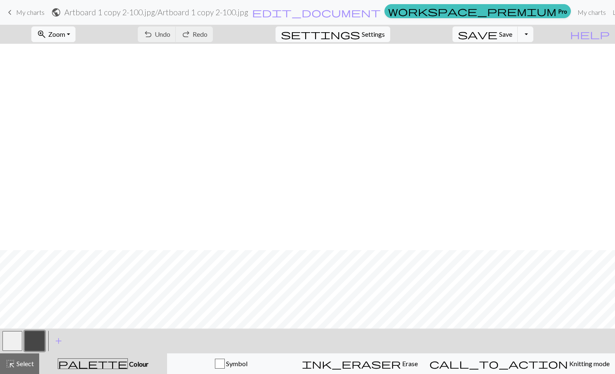
scroll to position [413, 58]
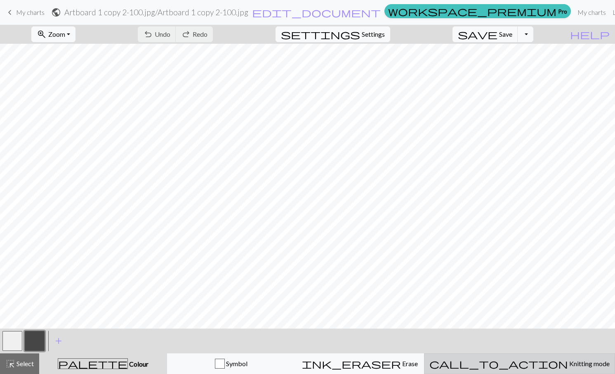
click at [517, 364] on span "call_to_action" at bounding box center [498, 363] width 139 height 12
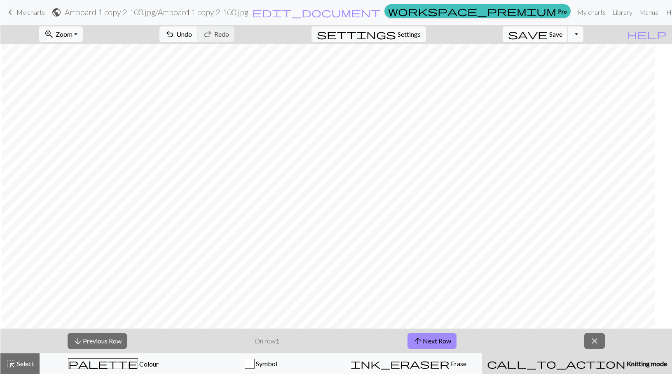
scroll to position [605, 0]
click at [421, 338] on span "arrow_upward" at bounding box center [418, 341] width 10 height 12
click at [109, 340] on button "arrow_downward Previous Row" at bounding box center [96, 341] width 59 height 16
